Goal: Obtain resource: Obtain resource

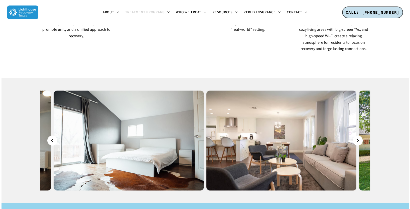
scroll to position [471, 0]
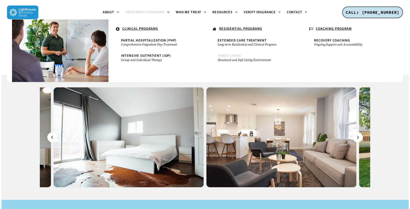
click at [243, 60] on small "Structured and Safe Living Environment" at bounding box center [253, 60] width 71 height 4
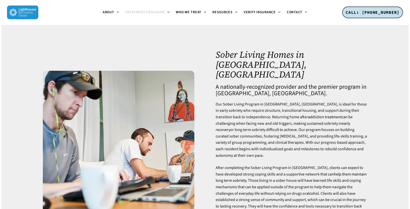
click at [296, 107] on p "Our Sober Living Program in [GEOGRAPHIC_DATA], [GEOGRAPHIC_DATA], is ideal for …" at bounding box center [292, 133] width 152 height 64
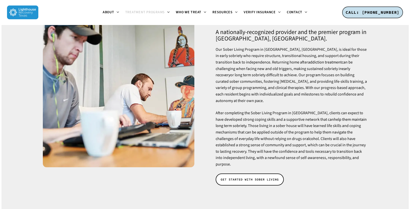
scroll to position [60, 0]
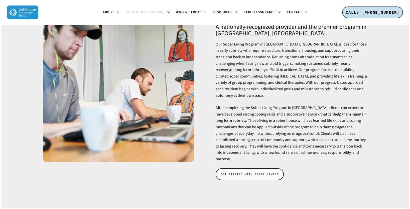
click at [243, 172] on span "GET STARTED WITH SOBER LIVING" at bounding box center [250, 174] width 58 height 5
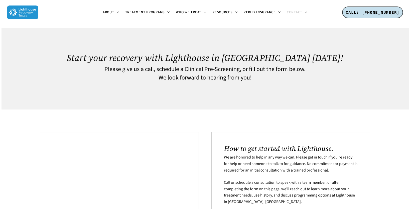
click at [287, 87] on div at bounding box center [205, 92] width 331 height 10
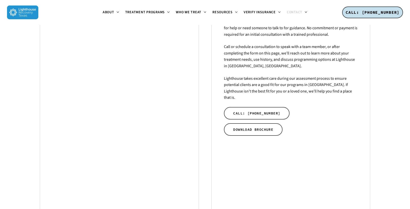
scroll to position [140, 0]
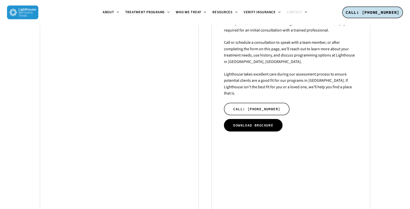
click at [263, 123] on span "DOWNLOAD BROCHURE" at bounding box center [253, 125] width 40 height 5
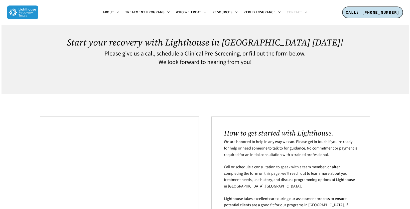
scroll to position [0, 0]
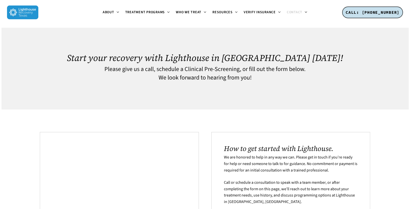
drag, startPoint x: 190, startPoint y: 103, endPoint x: 338, endPoint y: 49, distance: 157.1
click at [338, 49] on div at bounding box center [205, 46] width 331 height 13
